Goal: Subscribe to service/newsletter

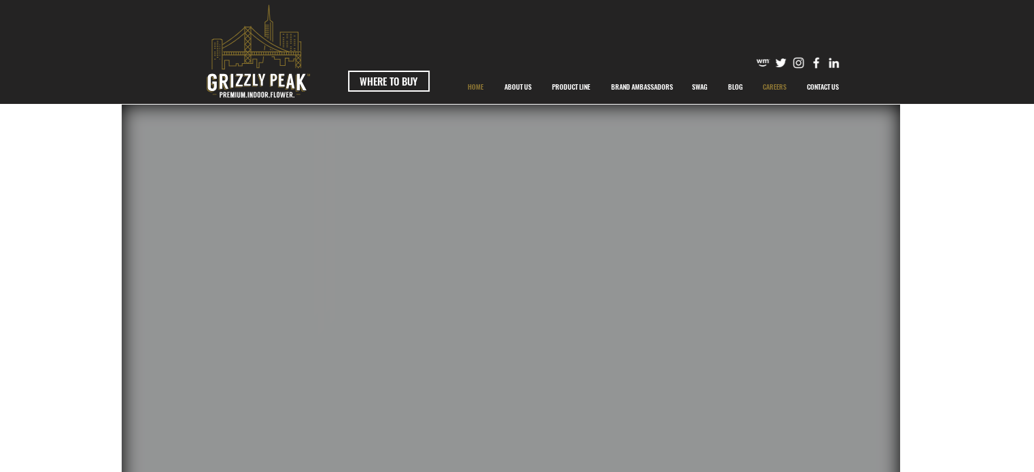
click at [780, 85] on p "CAREERS" at bounding box center [774, 87] width 37 height 34
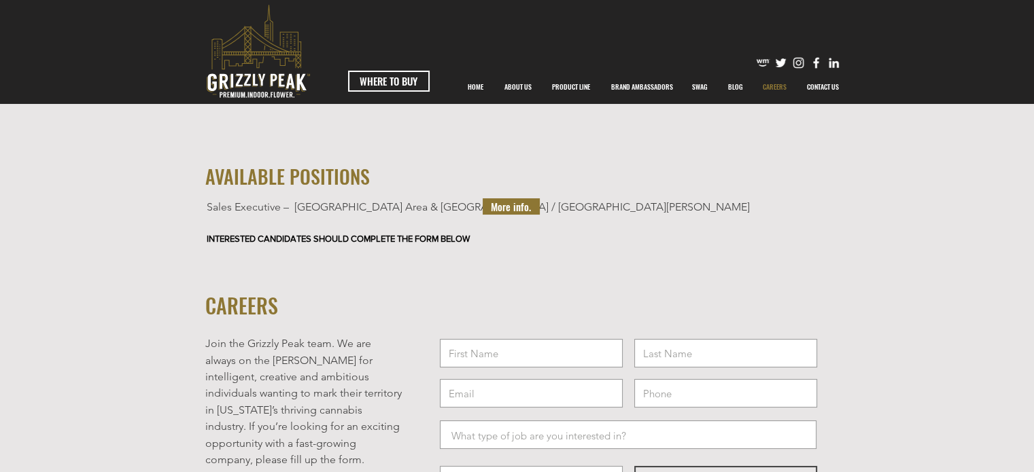
click at [515, 210] on span "More info." at bounding box center [511, 207] width 40 height 14
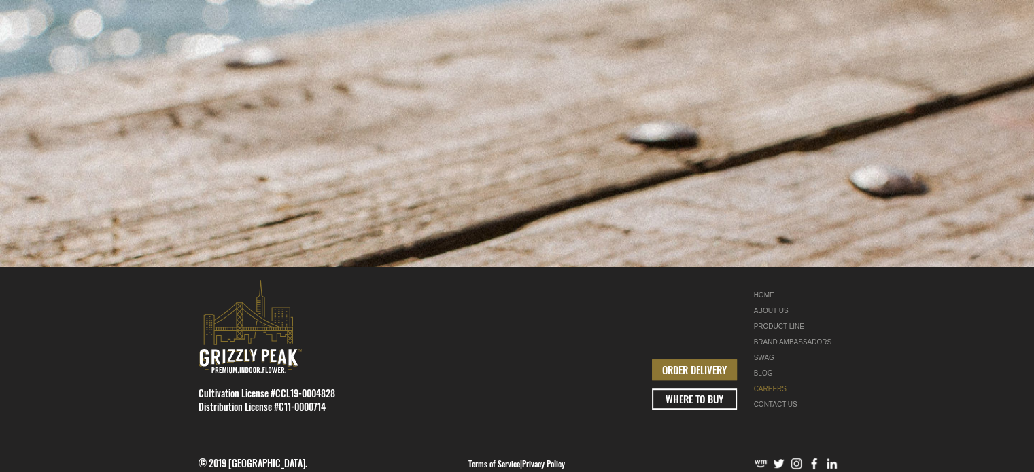
scroll to position [680, 0]
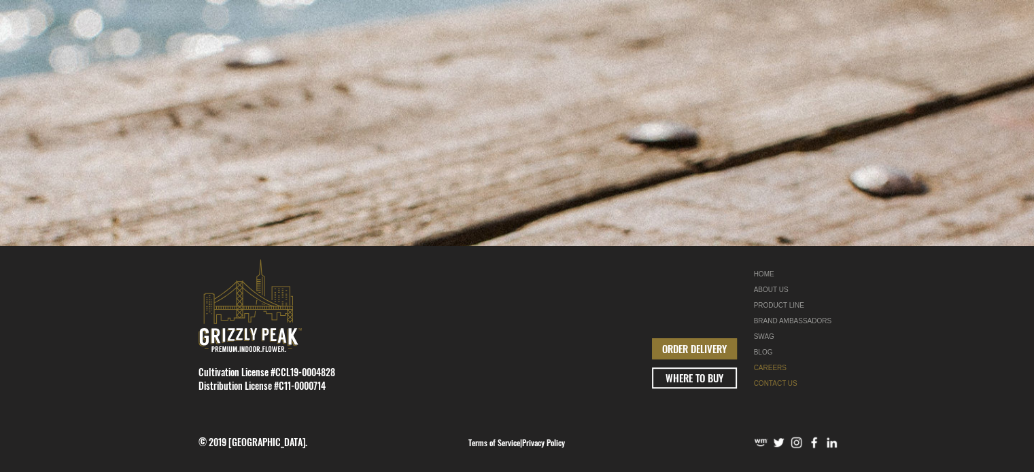
click at [772, 384] on link "CONTACT US" at bounding box center [797, 384] width 86 height 16
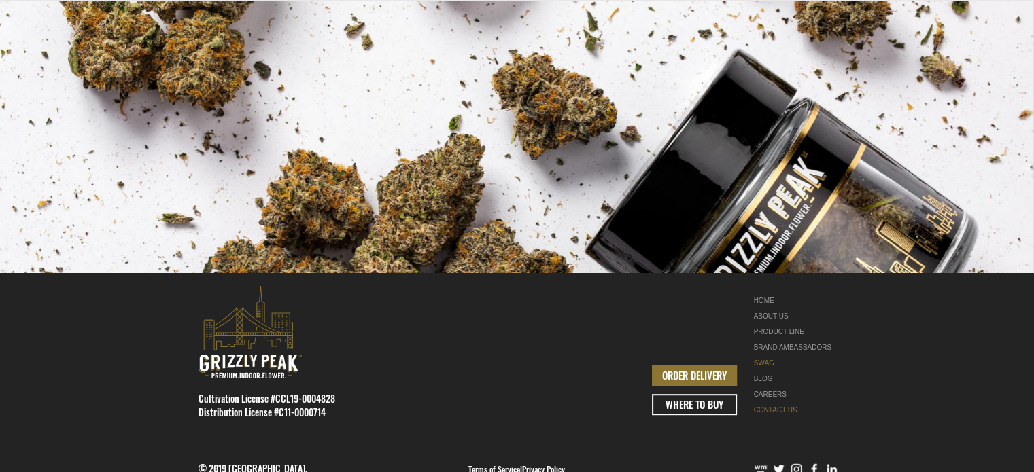
scroll to position [544, 0]
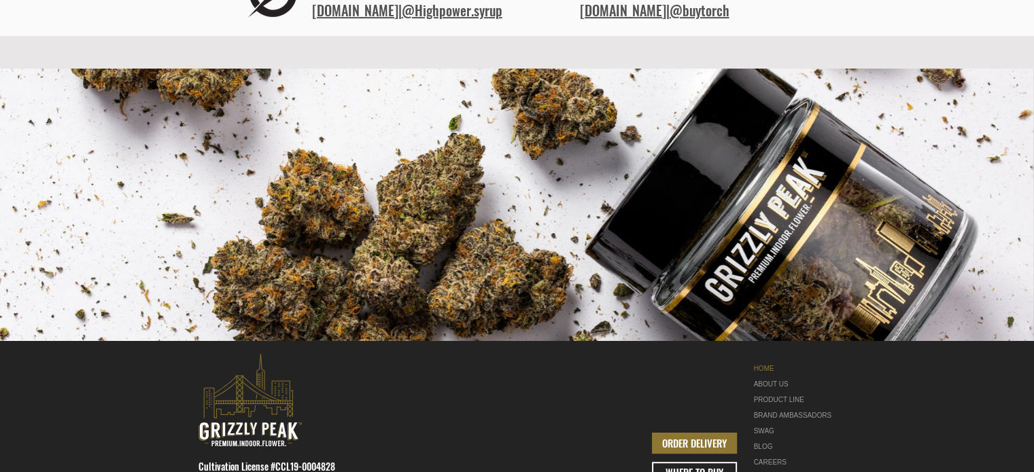
click at [761, 369] on link "HOME" at bounding box center [797, 369] width 86 height 16
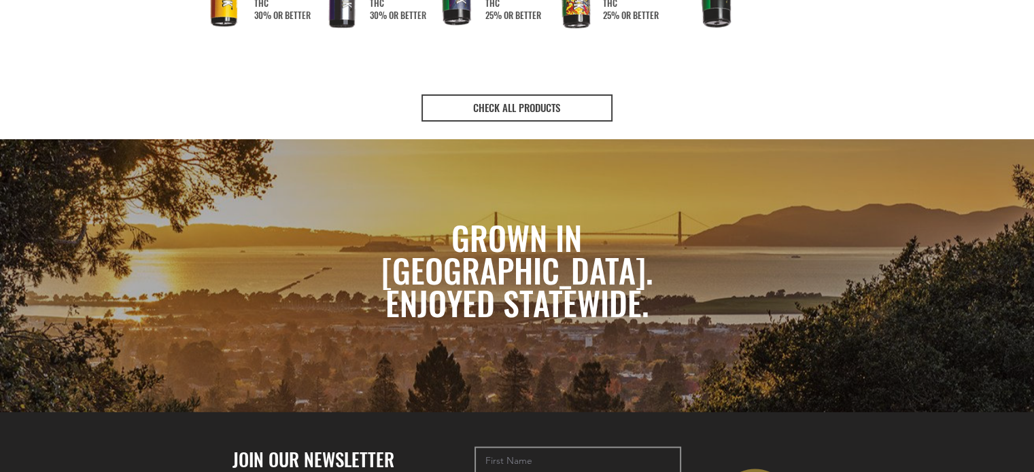
scroll to position [2991, 0]
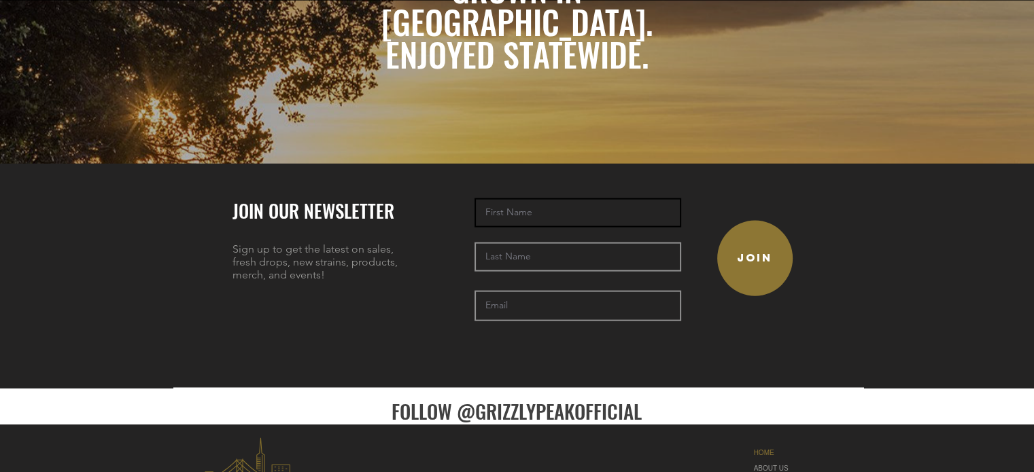
click at [552, 198] on input "text" at bounding box center [577, 212] width 207 height 29
click at [552, 198] on input "Ser" at bounding box center [577, 212] width 207 height 29
type input "Sergio"
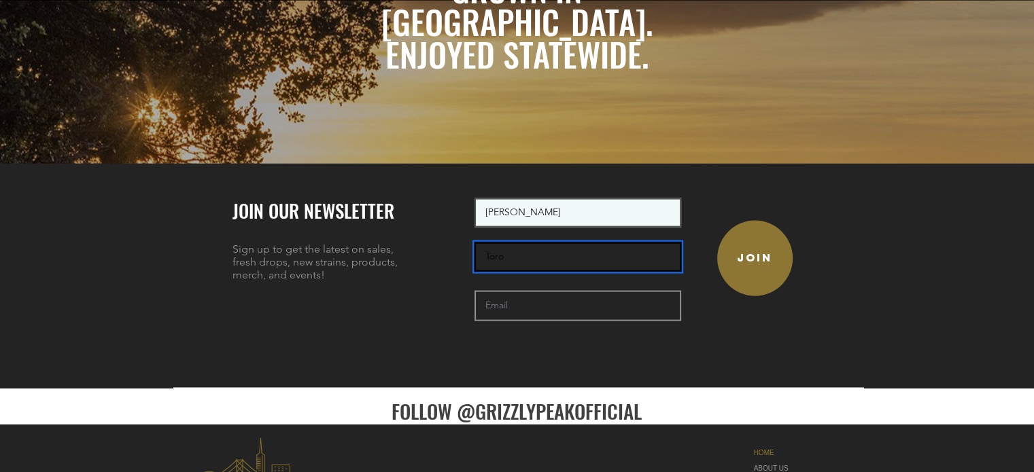
type input "Toro"
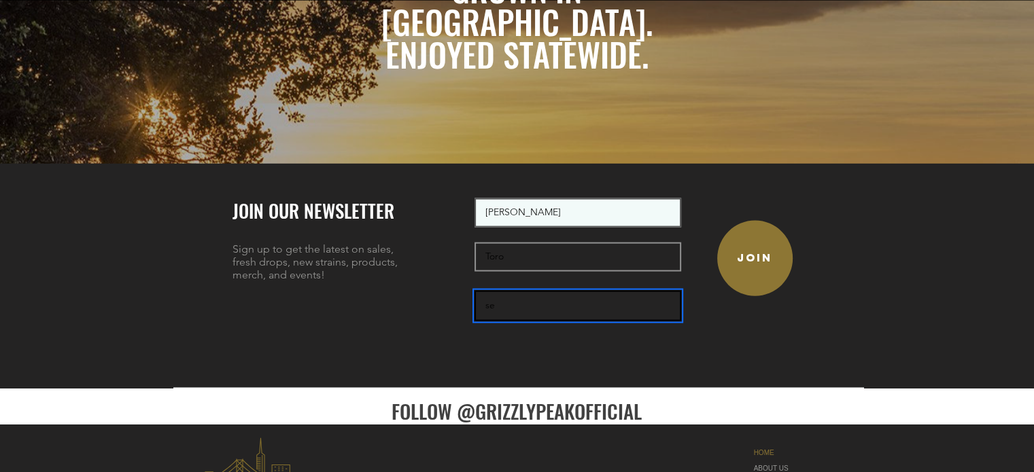
type input "s"
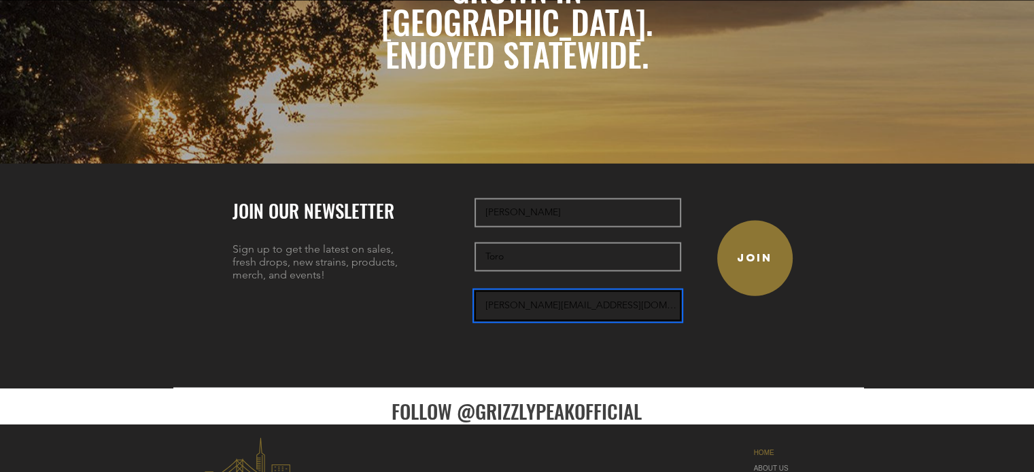
drag, startPoint x: 612, startPoint y: 285, endPoint x: 456, endPoint y: 284, distance: 156.3
click at [456, 284] on div "JOIN OUR NEWSLETTER Sign up to get the latest on sales, fresh drops, new strain…" at bounding box center [517, 276] width 1034 height 224
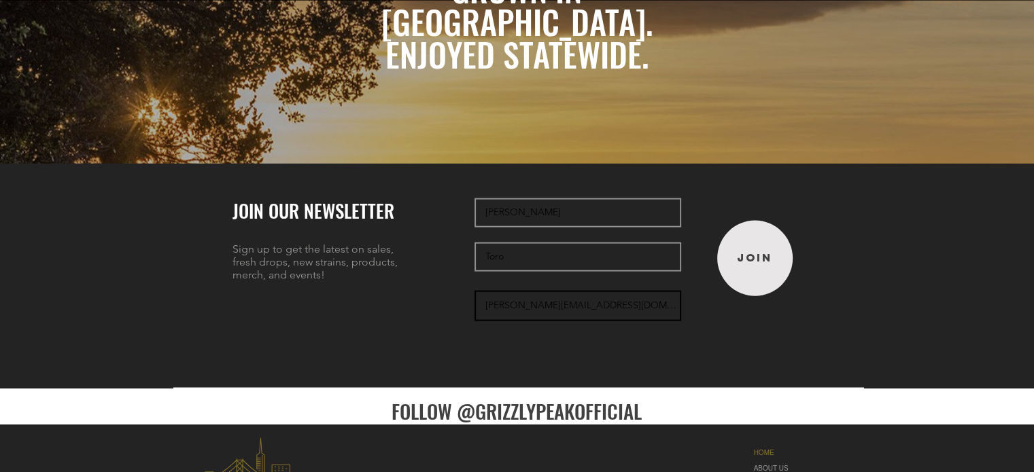
type input "sergio.toro344@gmail.com"
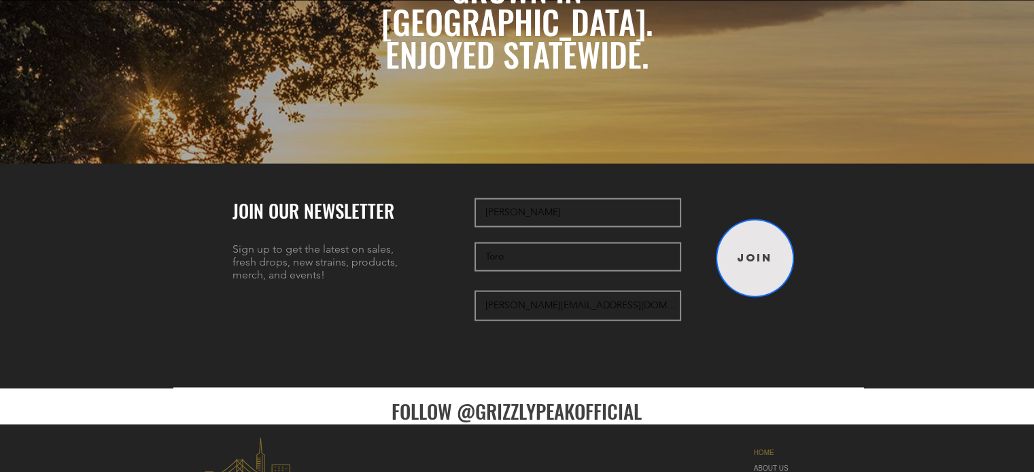
click at [750, 251] on span "JOIN" at bounding box center [754, 258] width 35 height 14
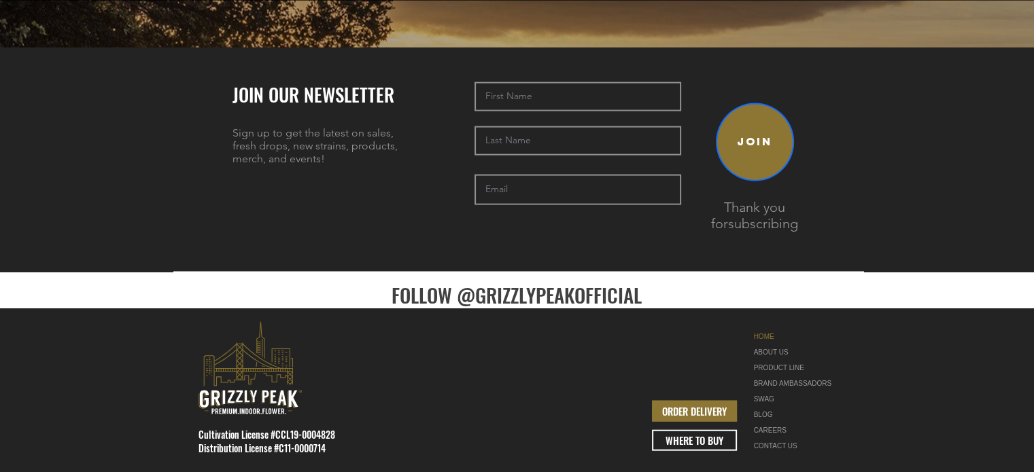
scroll to position [3127, 0]
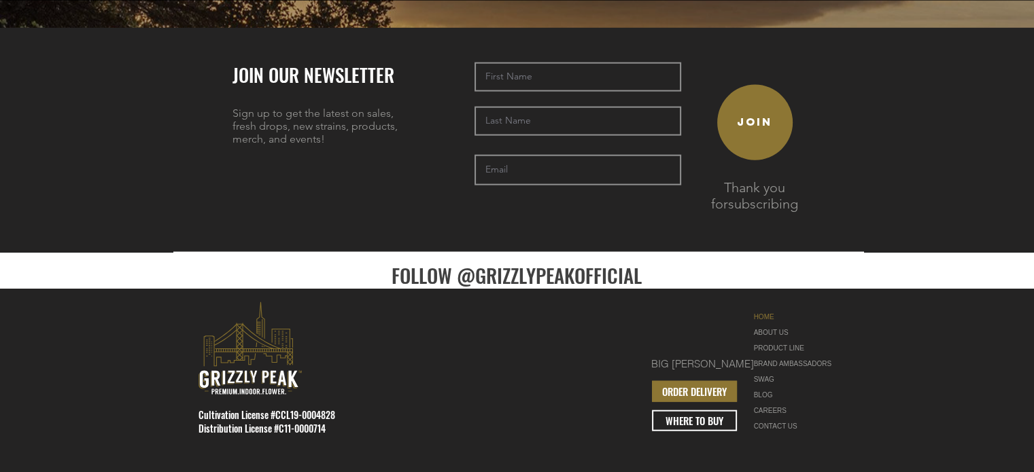
click at [794, 356] on div "BRAND AMBASSADORS" at bounding box center [797, 364] width 86 height 16
click at [795, 356] on div "BRAND AMBASSADORS" at bounding box center [797, 364] width 86 height 16
click at [779, 341] on link "PRODUCT LINE" at bounding box center [797, 349] width 86 height 16
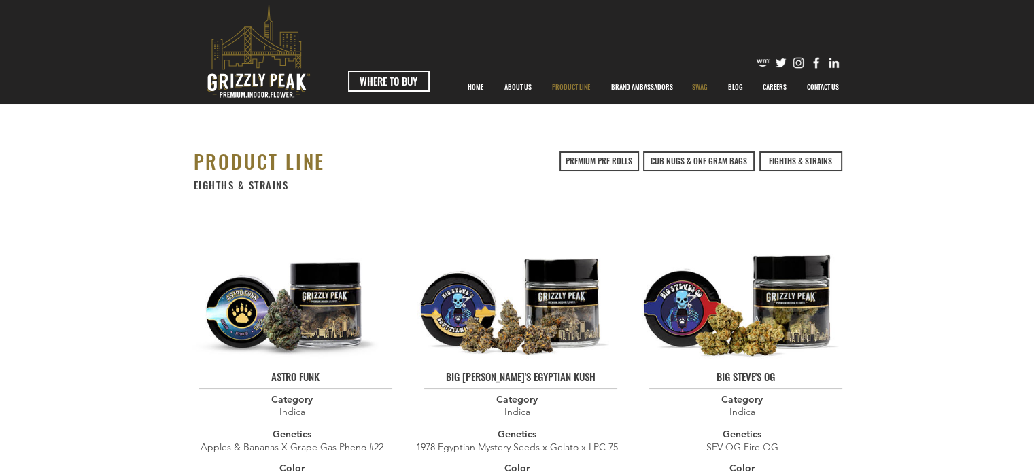
click at [695, 86] on p "SWAG" at bounding box center [699, 87] width 29 height 34
drag, startPoint x: 472, startPoint y: 84, endPoint x: 480, endPoint y: 84, distance: 7.5
click at [472, 84] on p "HOME" at bounding box center [475, 87] width 29 height 34
